Goal: Use online tool/utility: Utilize a website feature to perform a specific function

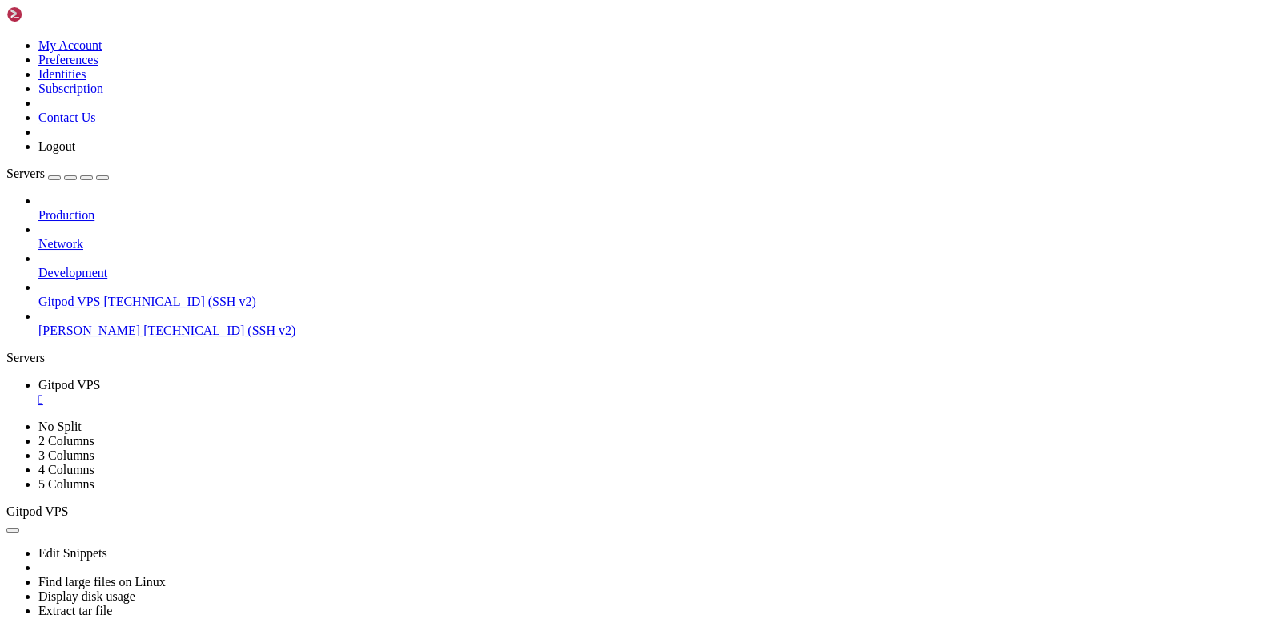
scroll to position [6617, 0]
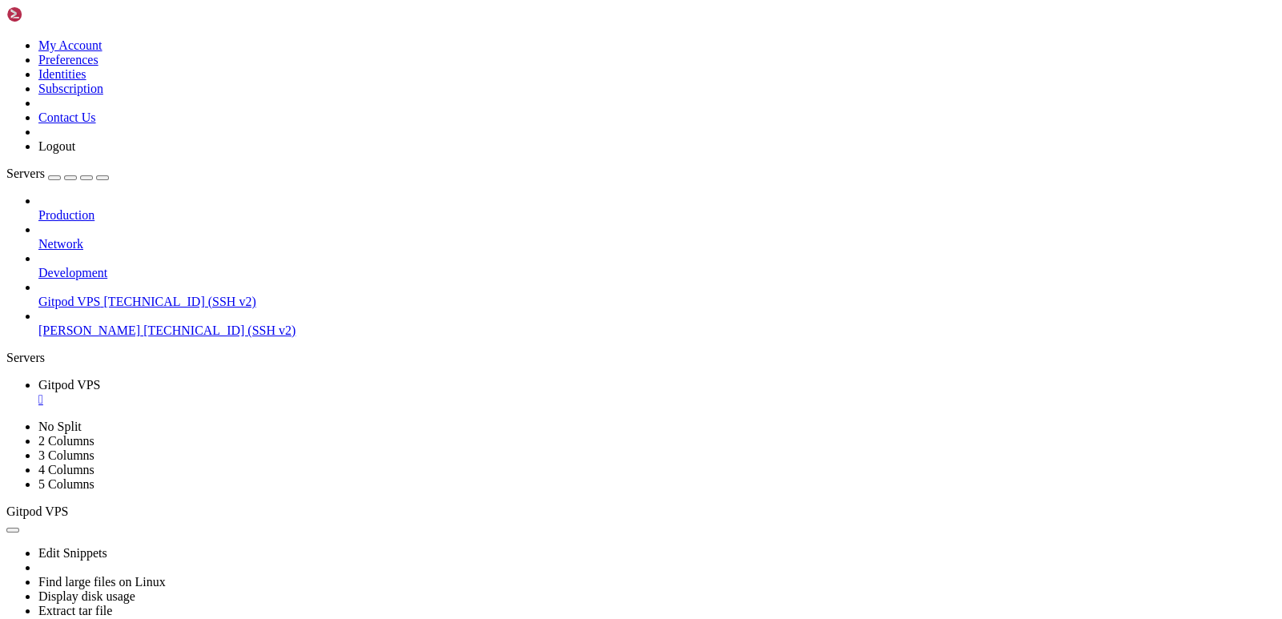
scroll to position [7094, 0]
drag, startPoint x: 238, startPoint y: 1166, endPoint x: 15, endPoint y: 1125, distance: 226.4
drag, startPoint x: 484, startPoint y: 1072, endPoint x: 32, endPoint y: 891, distance: 486.7
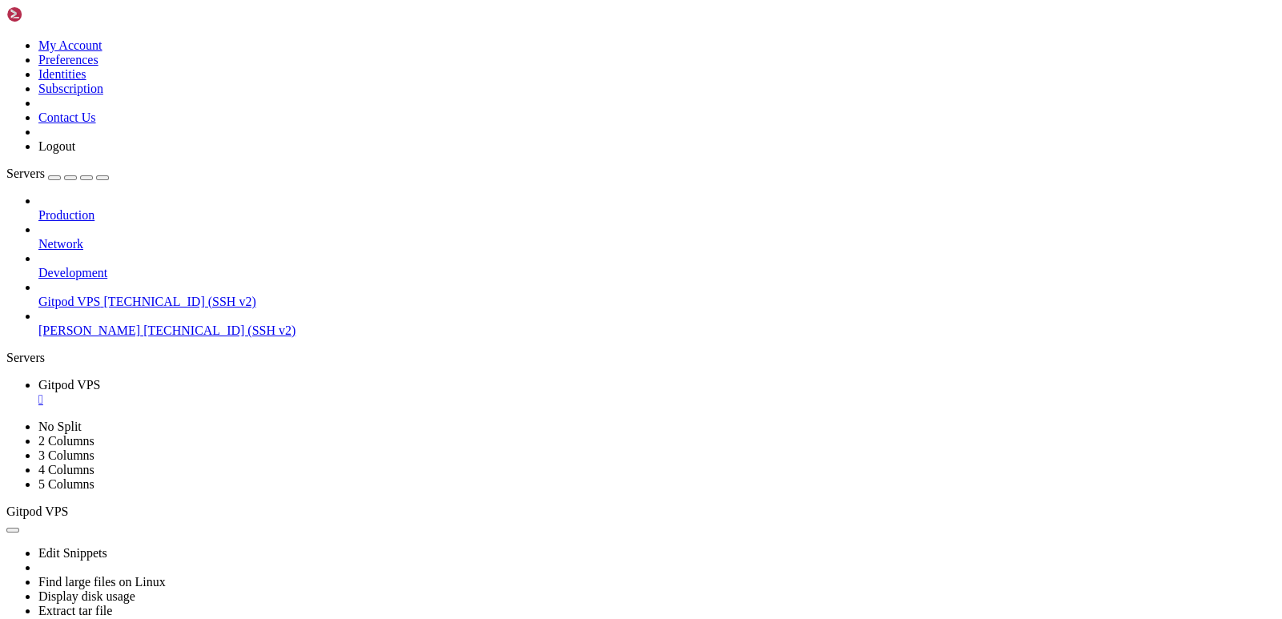
drag, startPoint x: 224, startPoint y: 1165, endPoint x: 13, endPoint y: 820, distance: 404.2
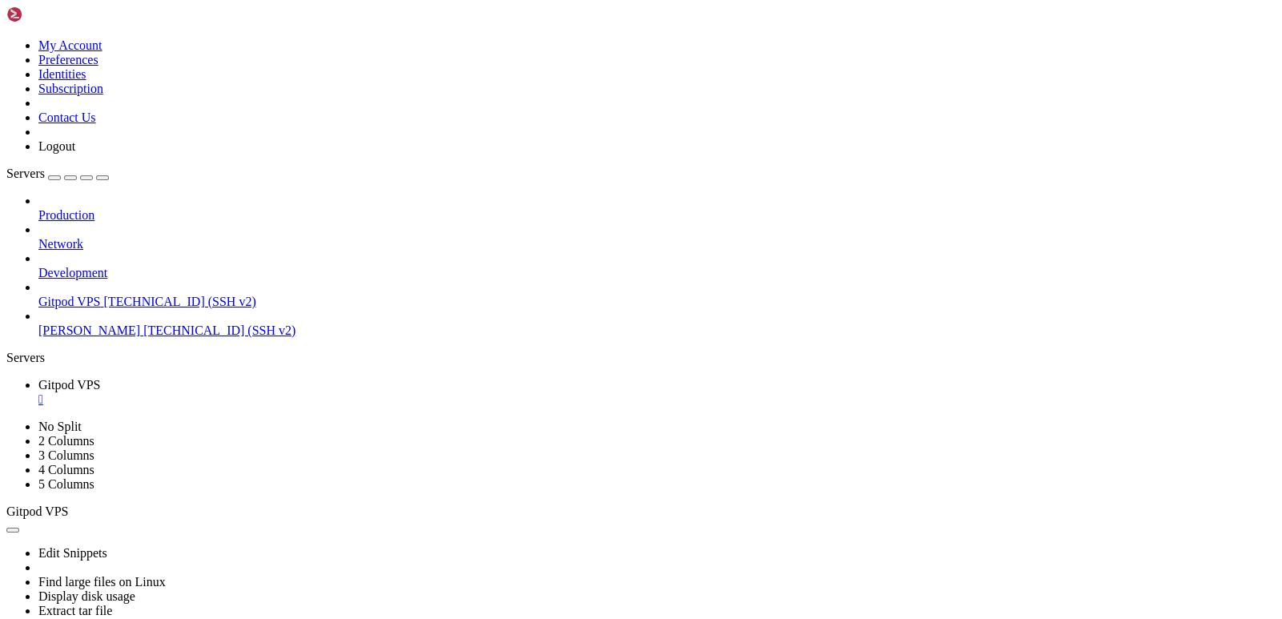
scroll to position [9178, 0]
drag, startPoint x: 222, startPoint y: 1163, endPoint x: 18, endPoint y: 1009, distance: 255.7
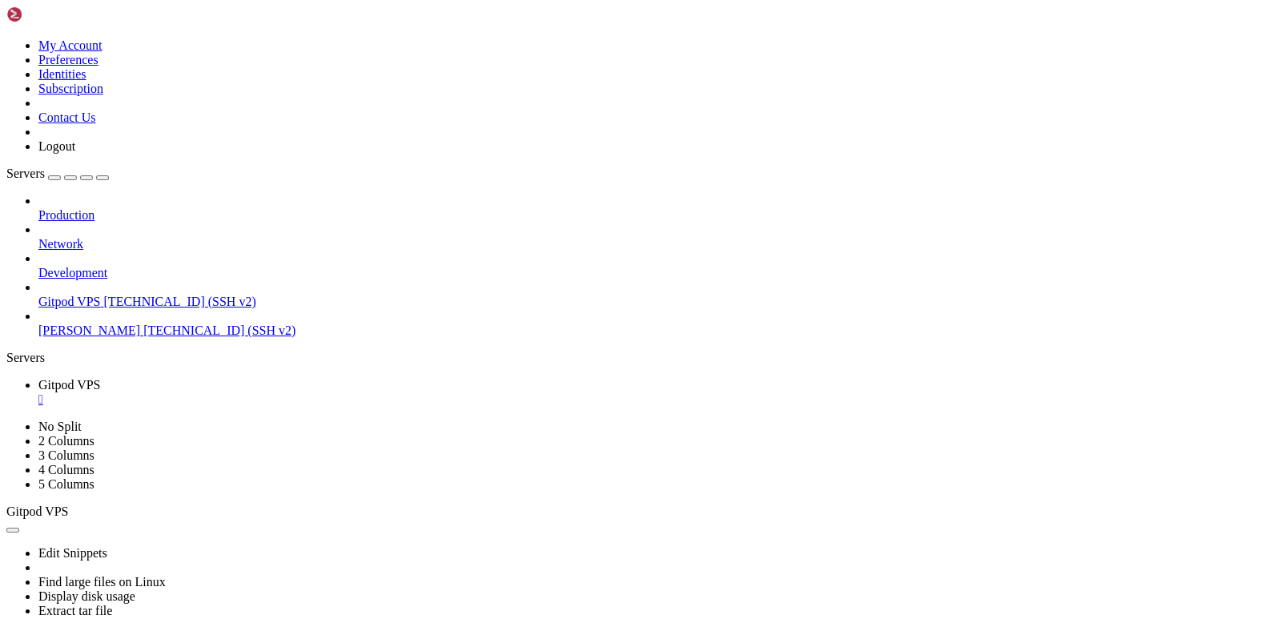
scroll to position [9519, 0]
drag, startPoint x: 24, startPoint y: 1042, endPoint x: 591, endPoint y: 1144, distance: 576.2
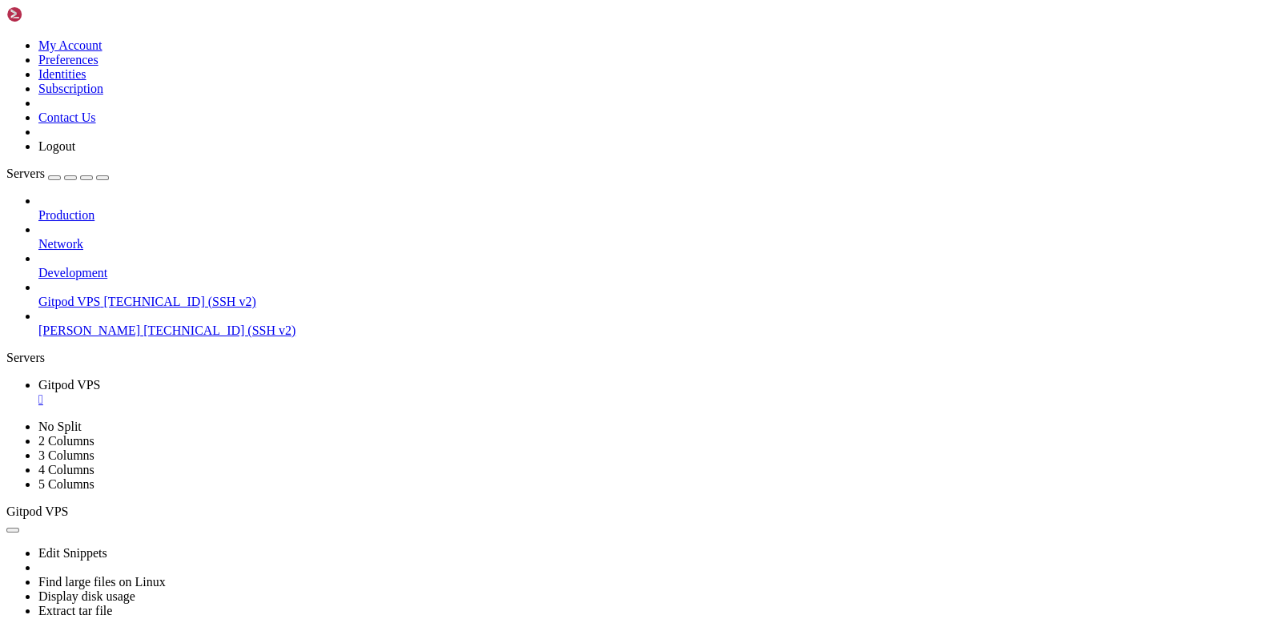
scroll to position [10457, 0]
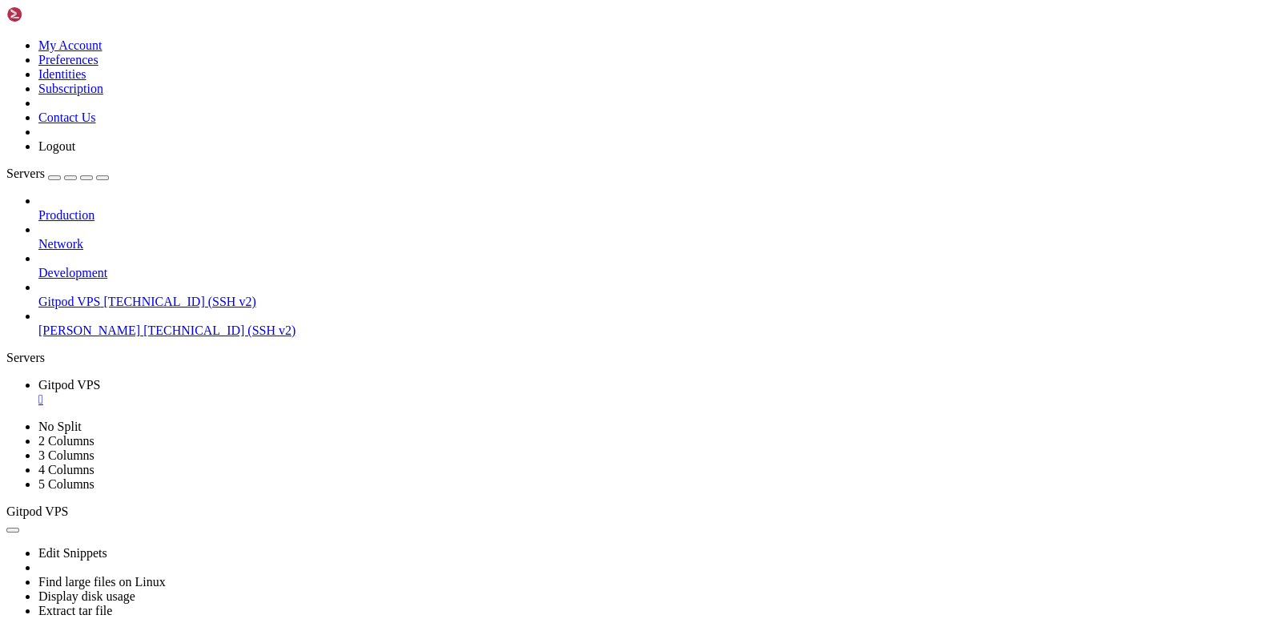
drag, startPoint x: 238, startPoint y: 1170, endPoint x: 16, endPoint y: 747, distance: 477.6
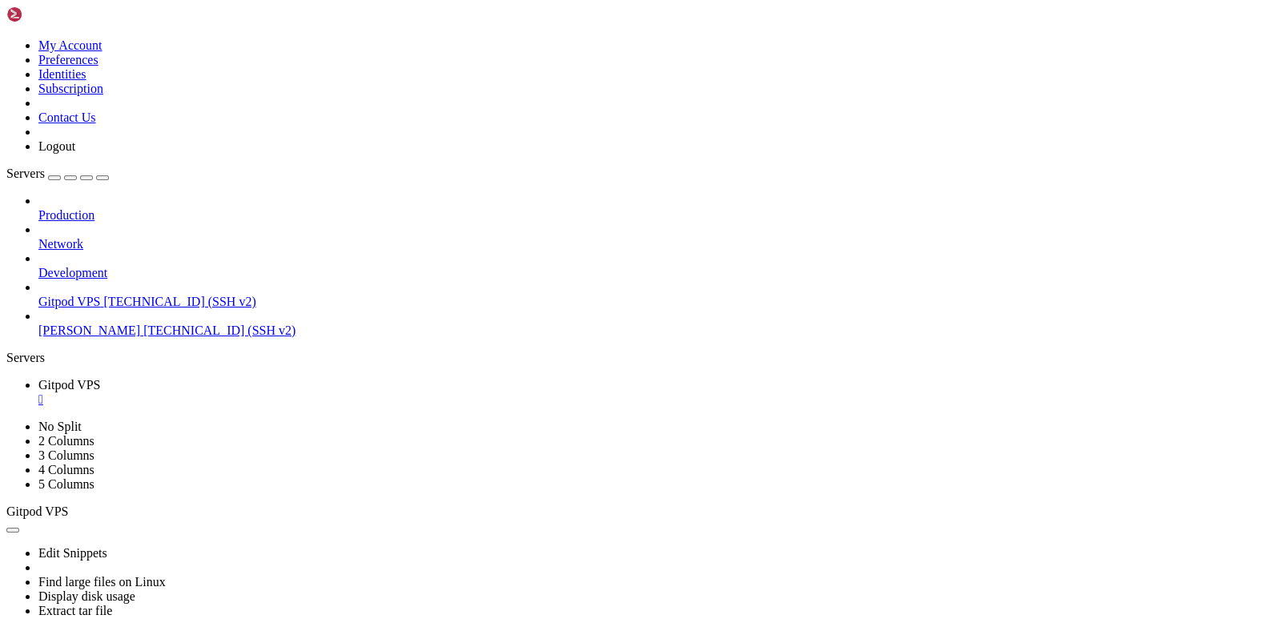
drag, startPoint x: 12, startPoint y: 852, endPoint x: 87, endPoint y: 1132, distance: 289.3
drag, startPoint x: 232, startPoint y: 1167, endPoint x: 15, endPoint y: 775, distance: 447.8
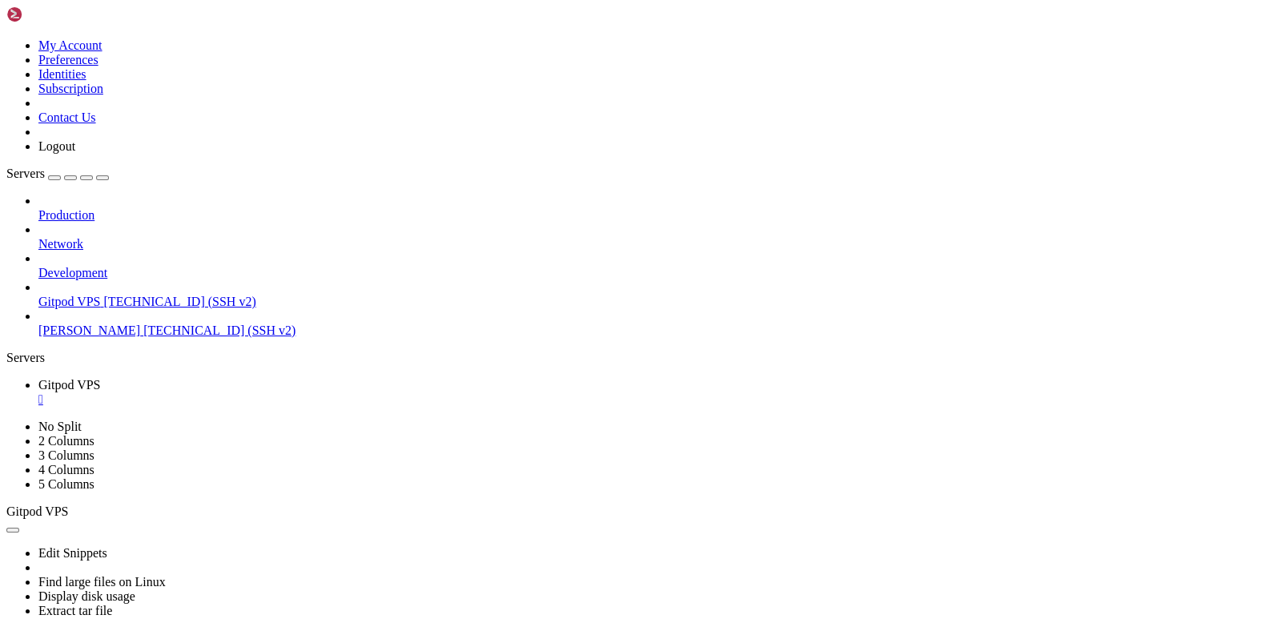
scroll to position [20045, 0]
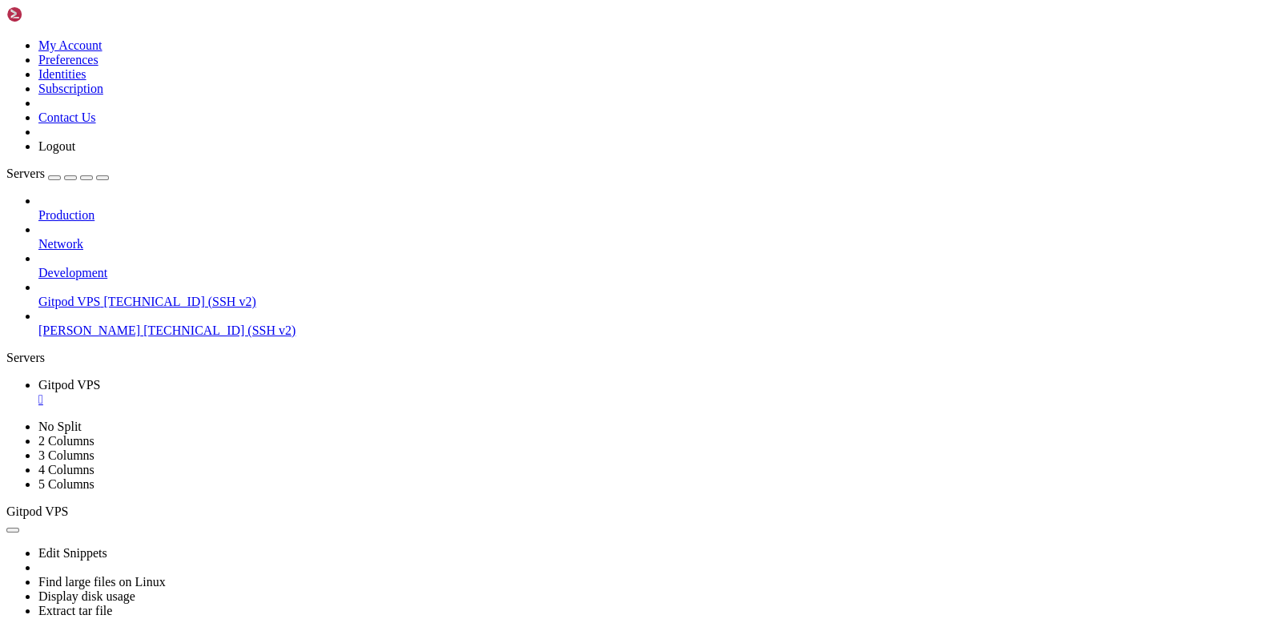
drag, startPoint x: 279, startPoint y: 1165, endPoint x: 13, endPoint y: 694, distance: 540.9
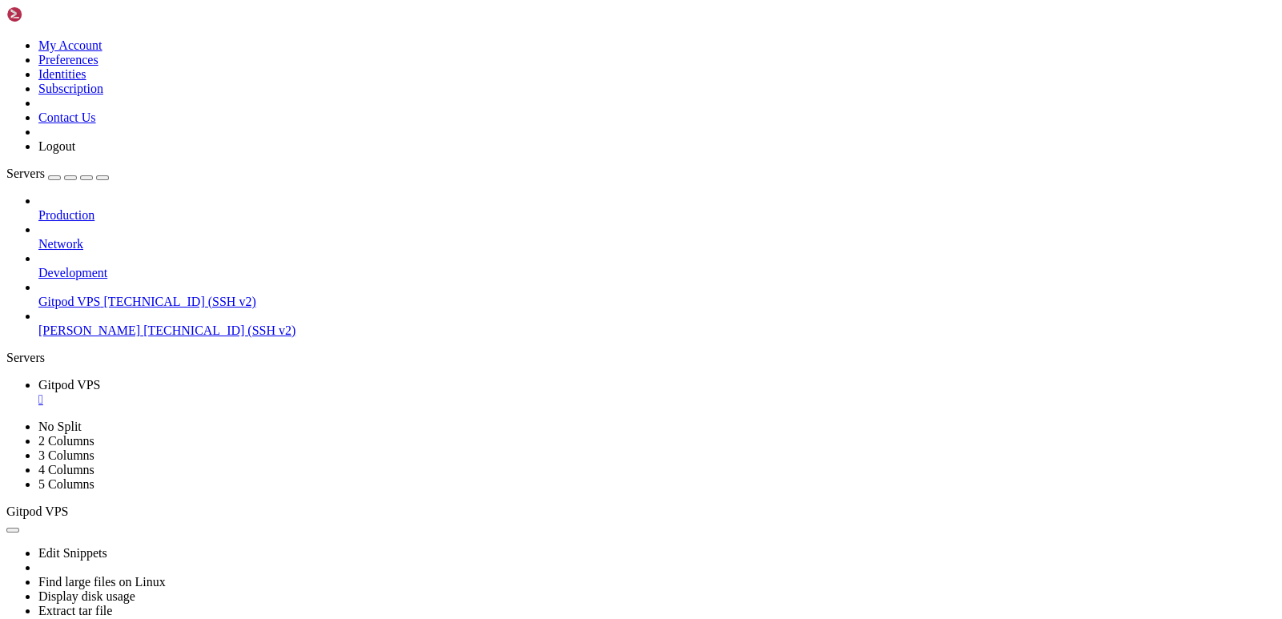
scroll to position [21951, 0]
drag, startPoint x: 463, startPoint y: 1242, endPoint x: 276, endPoint y: 1169, distance: 200.4
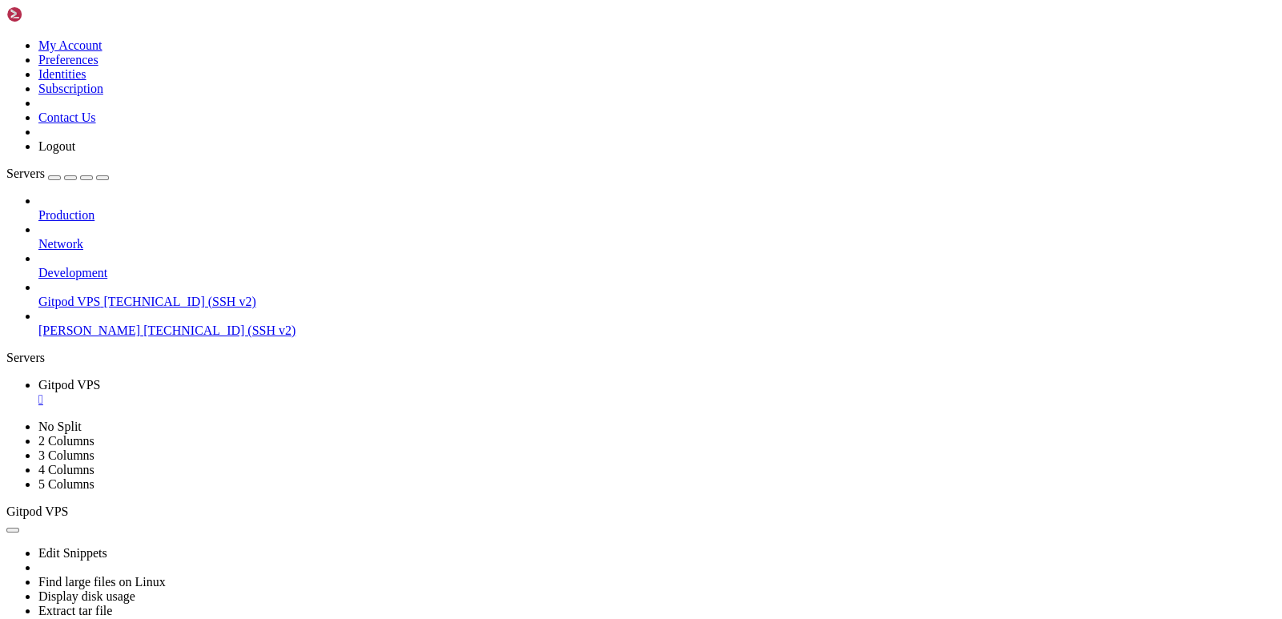
scroll to position [28242, 0]
drag, startPoint x: 12, startPoint y: 853, endPoint x: 219, endPoint y: 1172, distance: 379.9
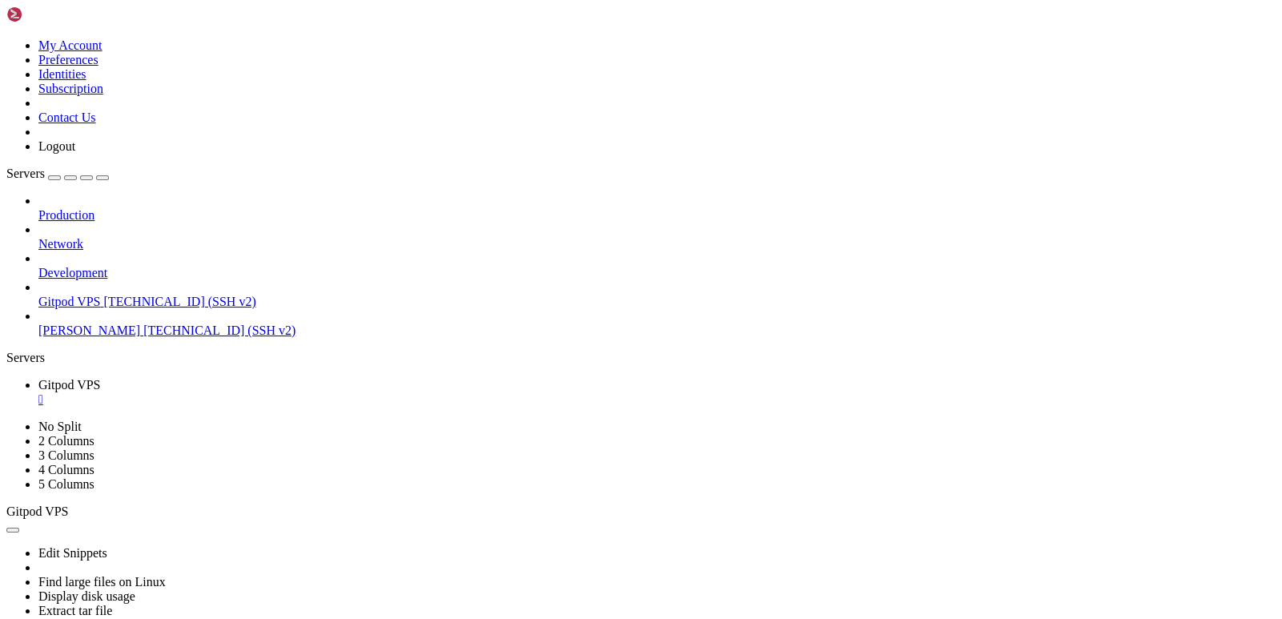
scroll to position [28651, 0]
drag, startPoint x: 83, startPoint y: 1165, endPoint x: 74, endPoint y: 839, distance: 326.1
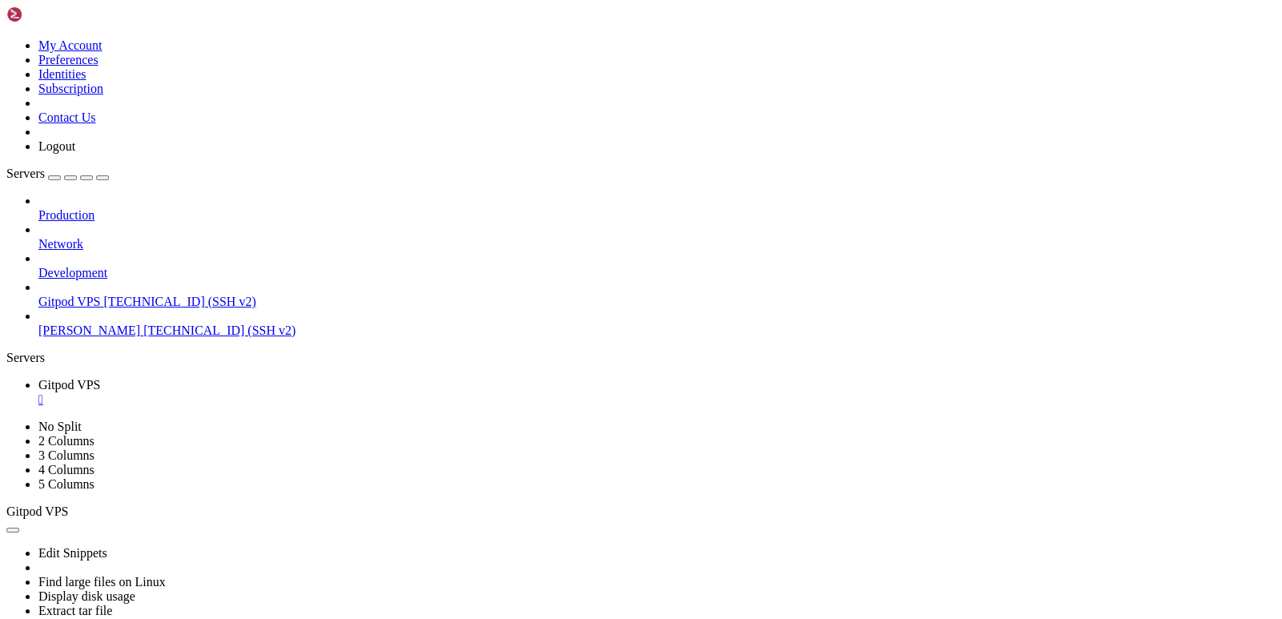
drag, startPoint x: 65, startPoint y: 741, endPoint x: 205, endPoint y: 1173, distance: 453.9
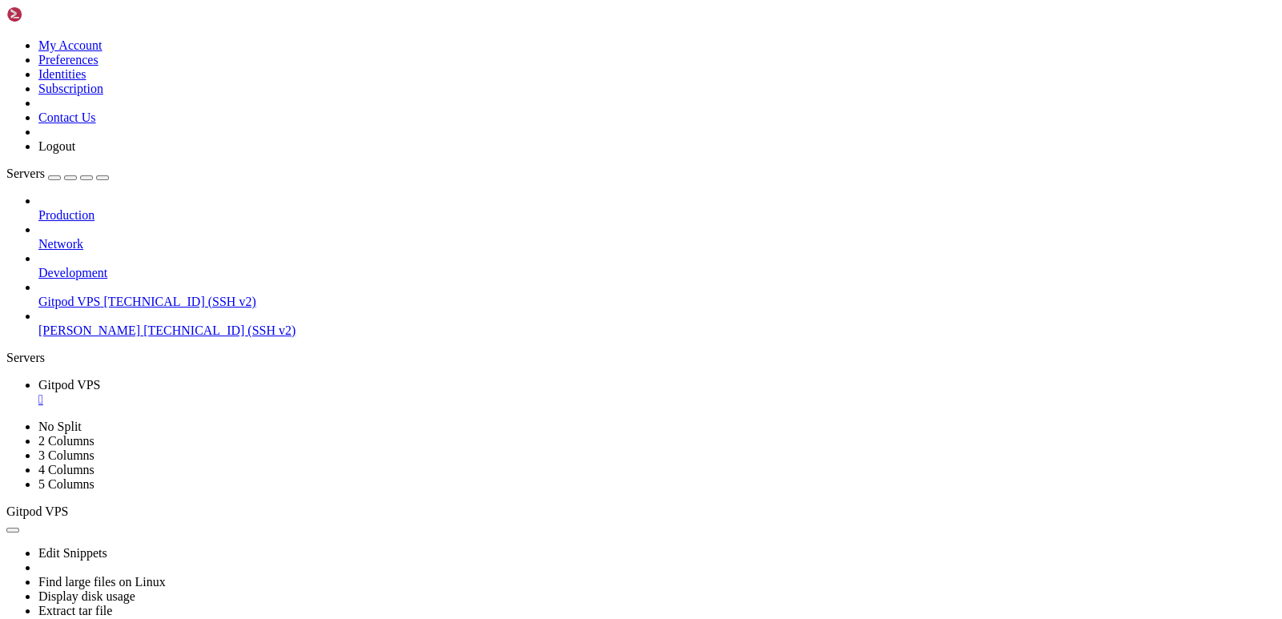
drag, startPoint x: 69, startPoint y: 948, endPoint x: 200, endPoint y: 1148, distance: 239.5
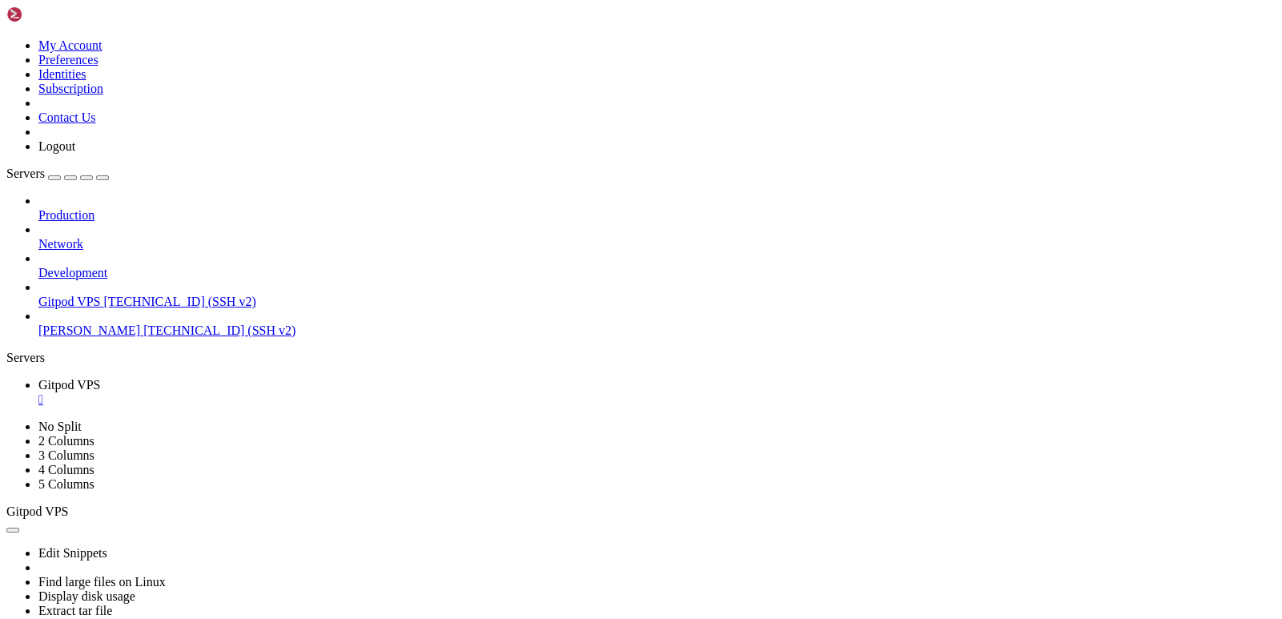
drag, startPoint x: 453, startPoint y: 1149, endPoint x: 726, endPoint y: 1153, distance: 273.2
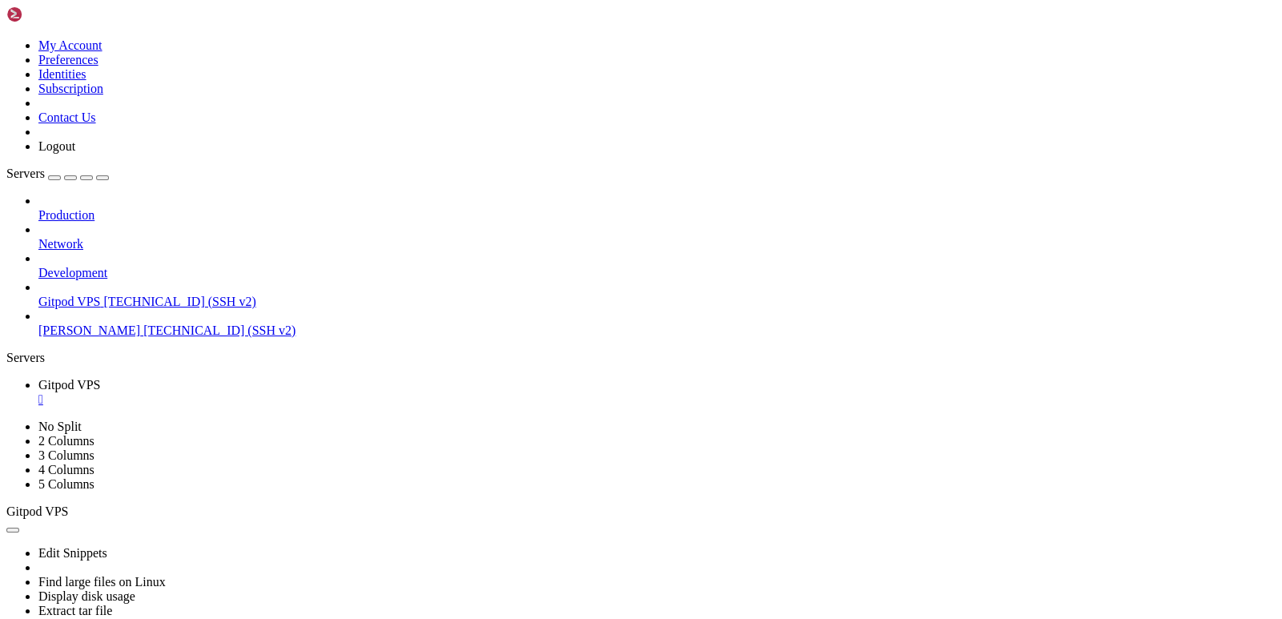
scroll to position [30625, 0]
drag, startPoint x: 323, startPoint y: 1167, endPoint x: 13, endPoint y: 706, distance: 555.9
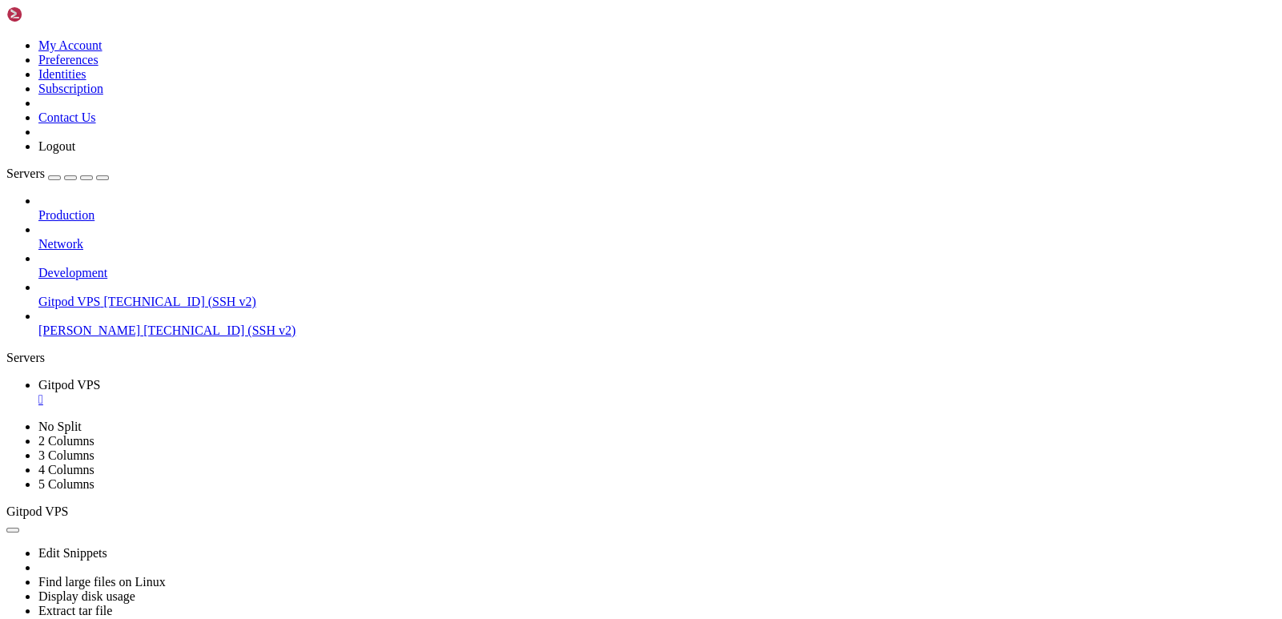
scroll to position [35922, 0]
drag, startPoint x: 256, startPoint y: 1166, endPoint x: 457, endPoint y: 1240, distance: 214.1
drag, startPoint x: 10, startPoint y: 868, endPoint x: 271, endPoint y: 1046, distance: 315.7
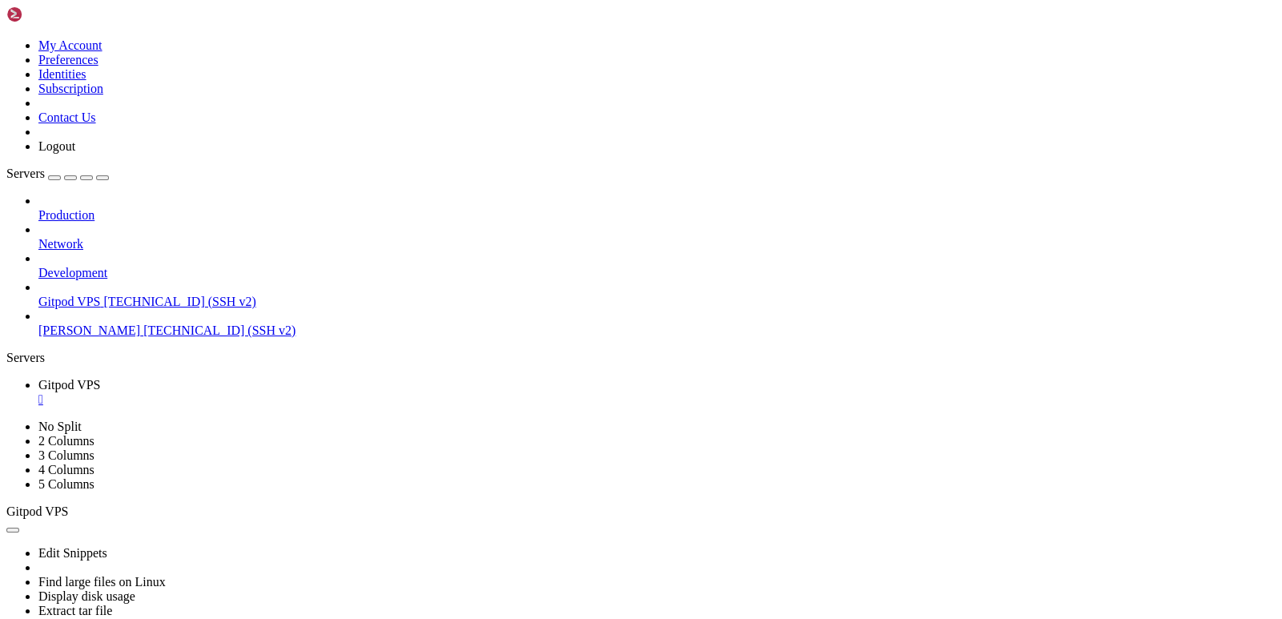
drag, startPoint x: 12, startPoint y: 860, endPoint x: 91, endPoint y: 874, distance: 80.5
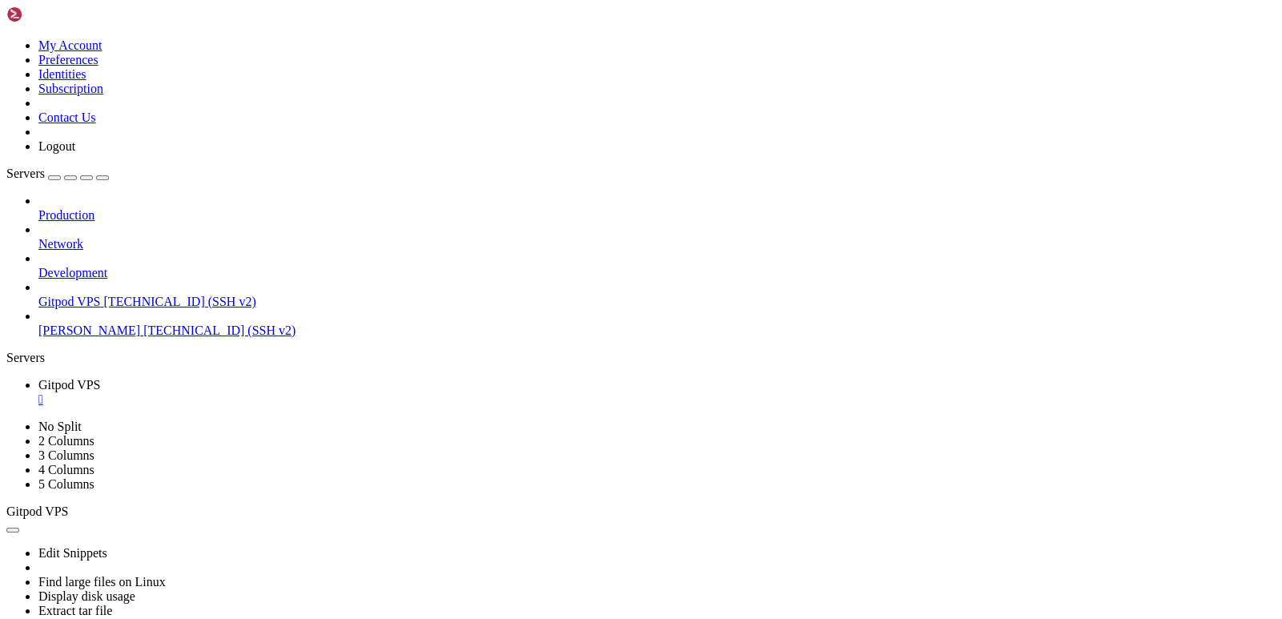
drag, startPoint x: 12, startPoint y: 864, endPoint x: 655, endPoint y: 1119, distance: 692.1
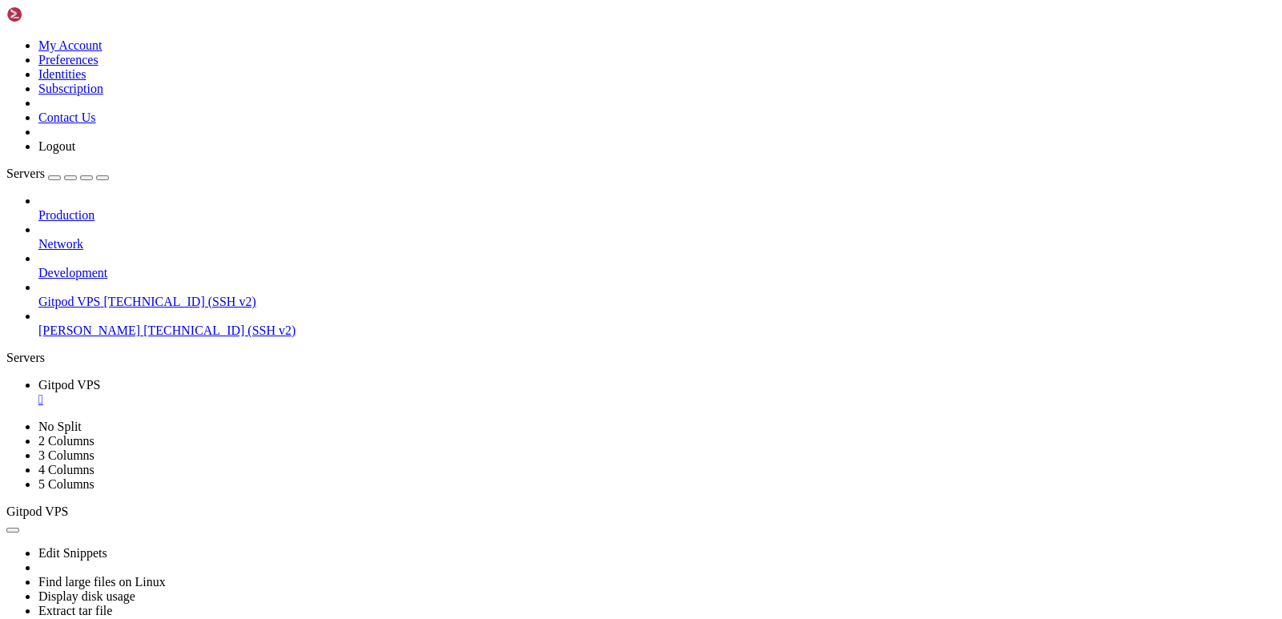
drag, startPoint x: 9, startPoint y: 945, endPoint x: 61, endPoint y: 961, distance: 54.5
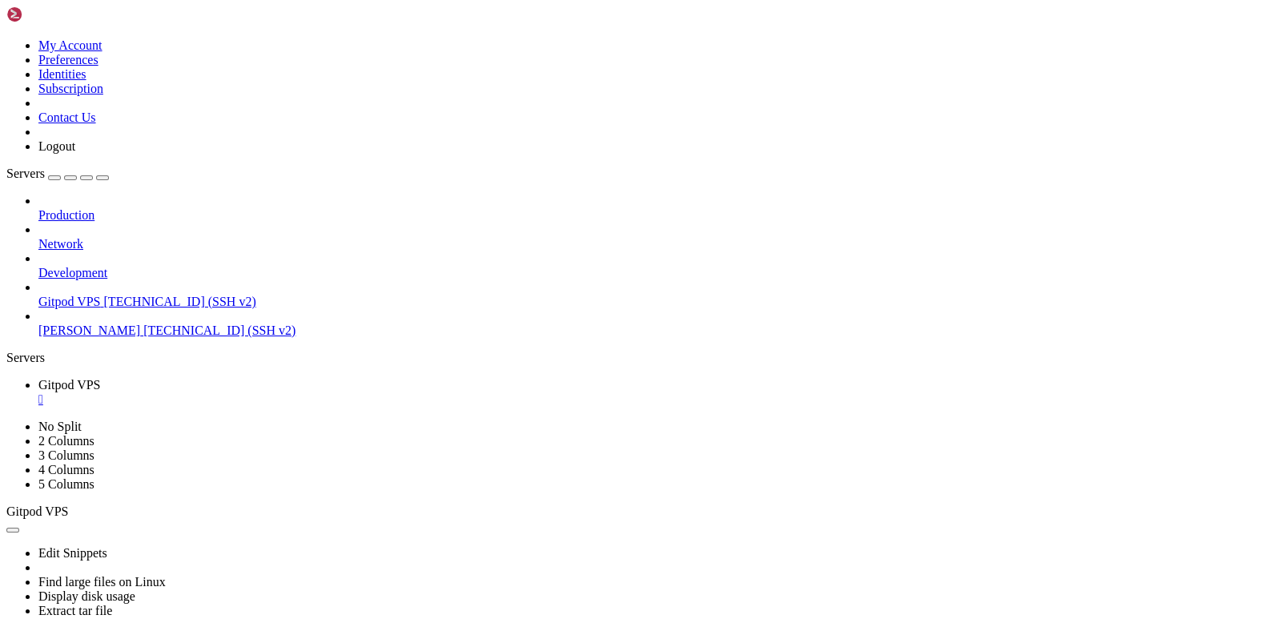
drag, startPoint x: 11, startPoint y: 935, endPoint x: 196, endPoint y: 935, distance: 185.0
drag, startPoint x: 96, startPoint y: 945, endPoint x: 837, endPoint y: 1030, distance: 745.8
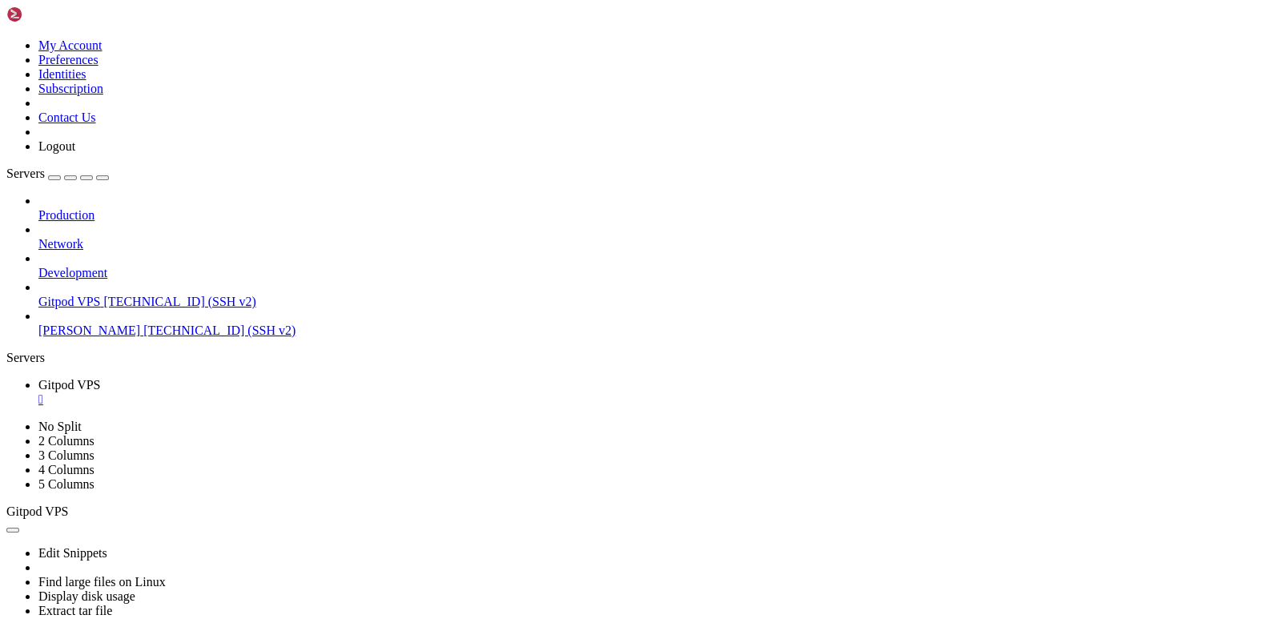
scroll to position [42771, 0]
